Goal: Information Seeking & Learning: Learn about a topic

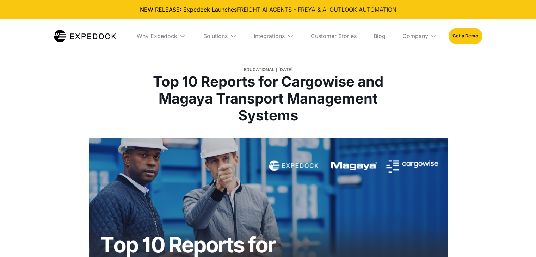
select select
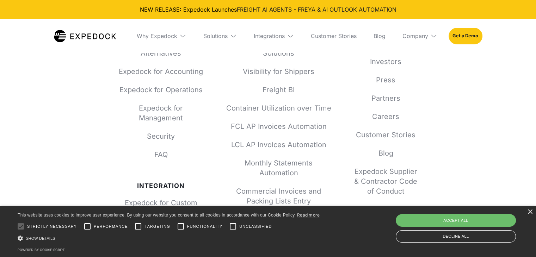
scroll to position [2078, 0]
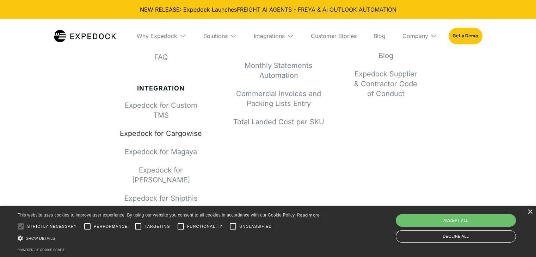
click at [141, 133] on link "Expedock for Cargowise" at bounding box center [161, 134] width 85 height 10
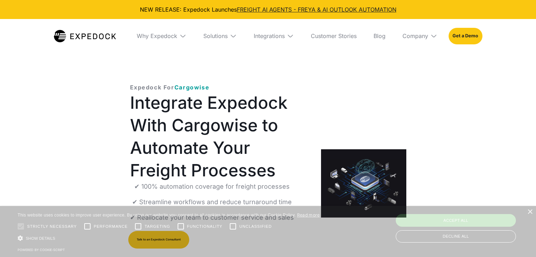
select select
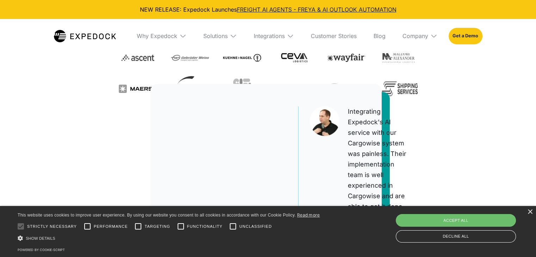
scroll to position [261, 0]
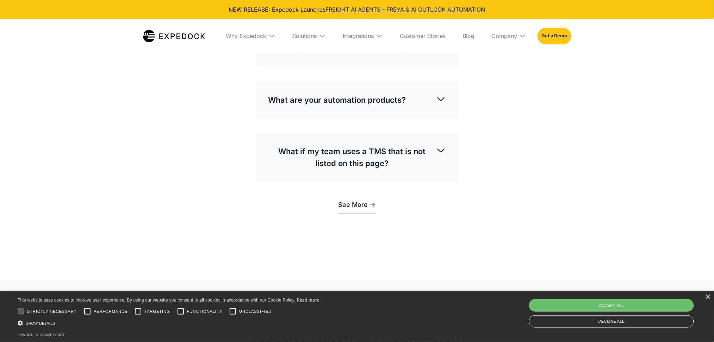
scroll to position [1857, 0]
